Goal: Task Accomplishment & Management: Manage account settings

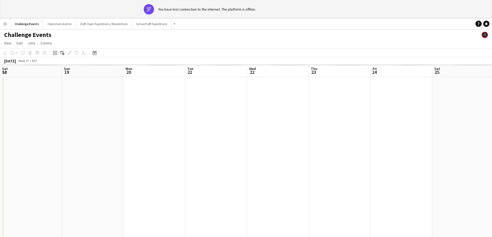
scroll to position [0, 139]
drag, startPoint x: 5, startPoint y: 24, endPoint x: 13, endPoint y: 24, distance: 8.3
click at [5, 24] on app-icon "Menu" at bounding box center [5, 24] width 4 height 4
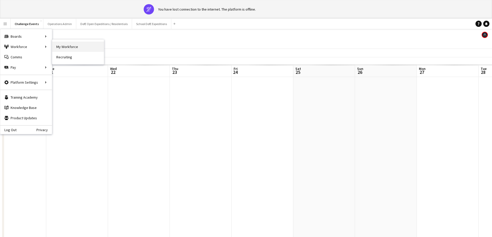
click at [63, 47] on link "My Workforce" at bounding box center [78, 47] width 52 height 10
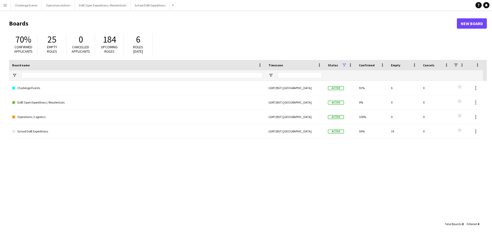
click at [3, 5] on app-icon "Menu" at bounding box center [5, 5] width 4 height 4
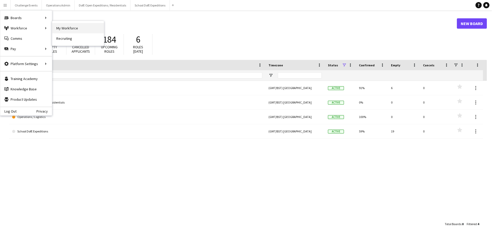
click at [89, 30] on link "My Workforce" at bounding box center [78, 28] width 52 height 10
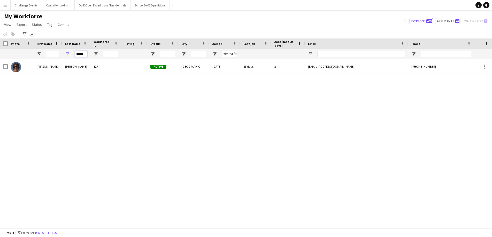
click at [83, 54] on input "******" at bounding box center [80, 54] width 13 height 6
type input "********"
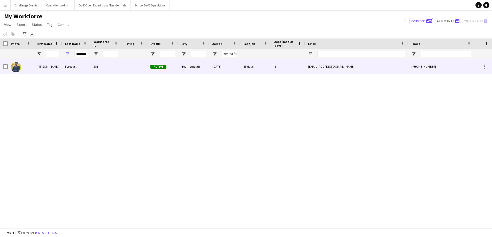
click at [39, 68] on div "Chris" at bounding box center [48, 66] width 28 height 14
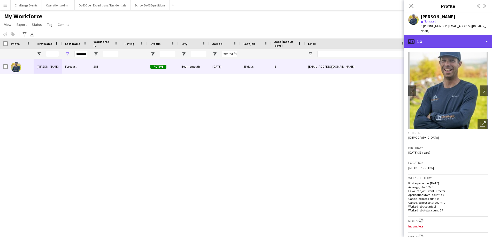
click at [488, 35] on div "profile Bio" at bounding box center [448, 41] width 88 height 12
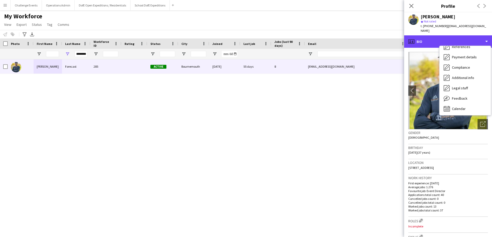
scroll to position [59, 0]
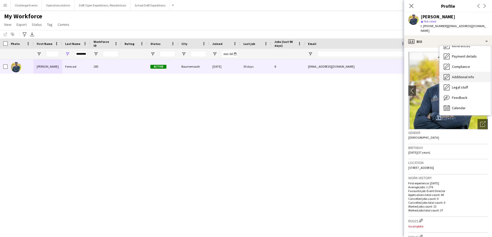
click at [467, 75] on span "Additional info" at bounding box center [463, 77] width 22 height 5
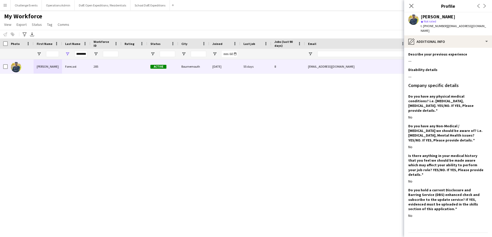
scroll to position [0, 0]
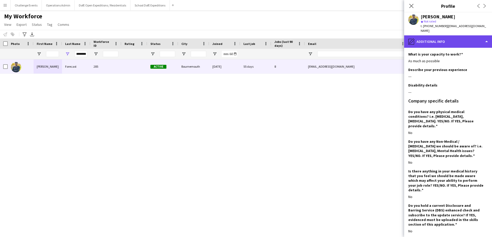
click at [484, 36] on div "pencil4 Additional info" at bounding box center [448, 41] width 88 height 12
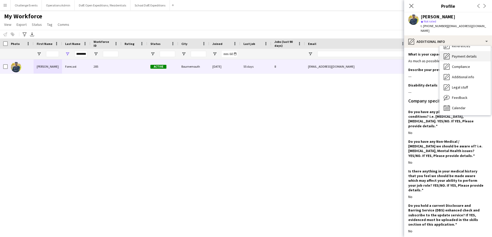
click at [475, 54] on span "Payment details" at bounding box center [464, 56] width 25 height 5
